Goal: Check status: Check status

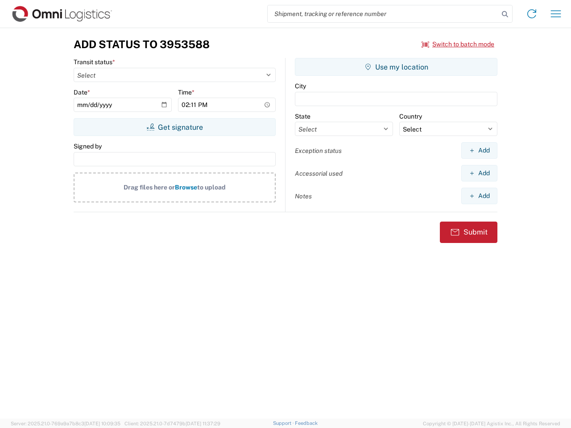
click at [383, 14] on input "search" at bounding box center [382, 13] width 231 height 17
click at [505, 14] on icon at bounding box center [504, 14] width 12 height 12
click at [531, 14] on icon at bounding box center [531, 14] width 14 height 14
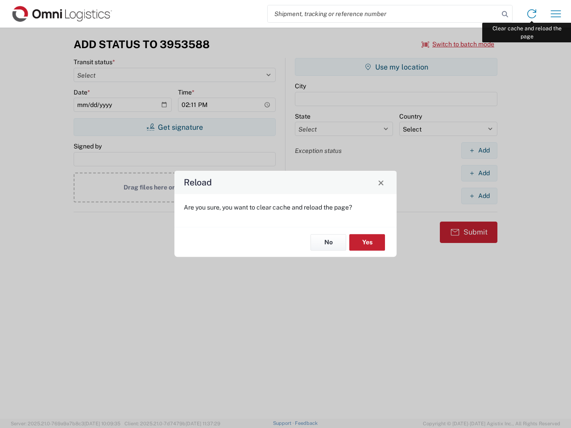
click at [555, 14] on div "Reload Are you sure, you want to clear cache and reload the page? No Yes" at bounding box center [285, 214] width 571 height 428
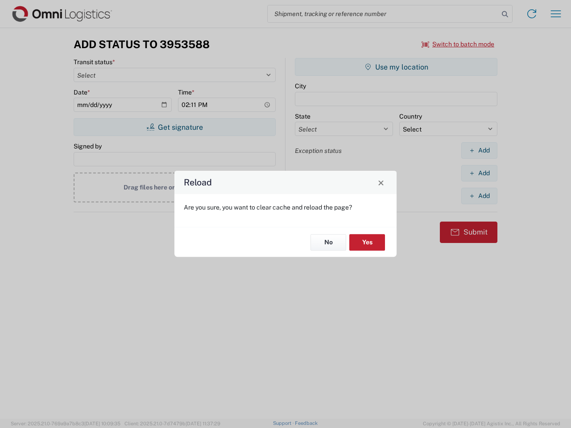
click at [458, 44] on div "Reload Are you sure, you want to clear cache and reload the page? No Yes" at bounding box center [285, 214] width 571 height 428
click at [174, 127] on div "Reload Are you sure, you want to clear cache and reload the page? No Yes" at bounding box center [285, 214] width 571 height 428
click at [396, 67] on div "Reload Are you sure, you want to clear cache and reload the page? No Yes" at bounding box center [285, 214] width 571 height 428
click at [479, 150] on div "Reload Are you sure, you want to clear cache and reload the page? No Yes" at bounding box center [285, 214] width 571 height 428
click at [479, 173] on div "Reload Are you sure, you want to clear cache and reload the page? No Yes" at bounding box center [285, 214] width 571 height 428
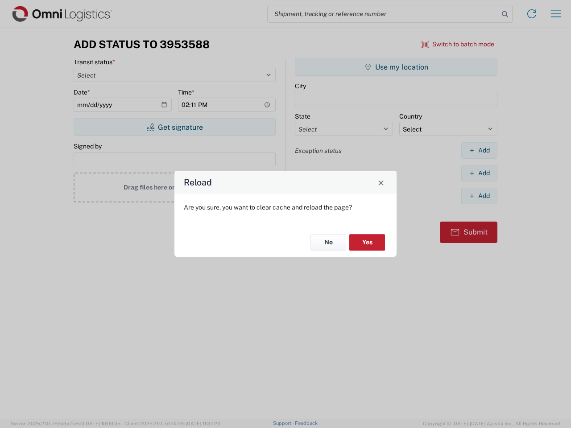
click at [479, 196] on div "Reload Are you sure, you want to clear cache and reload the page? No Yes" at bounding box center [285, 214] width 571 height 428
